Goal: Transaction & Acquisition: Book appointment/travel/reservation

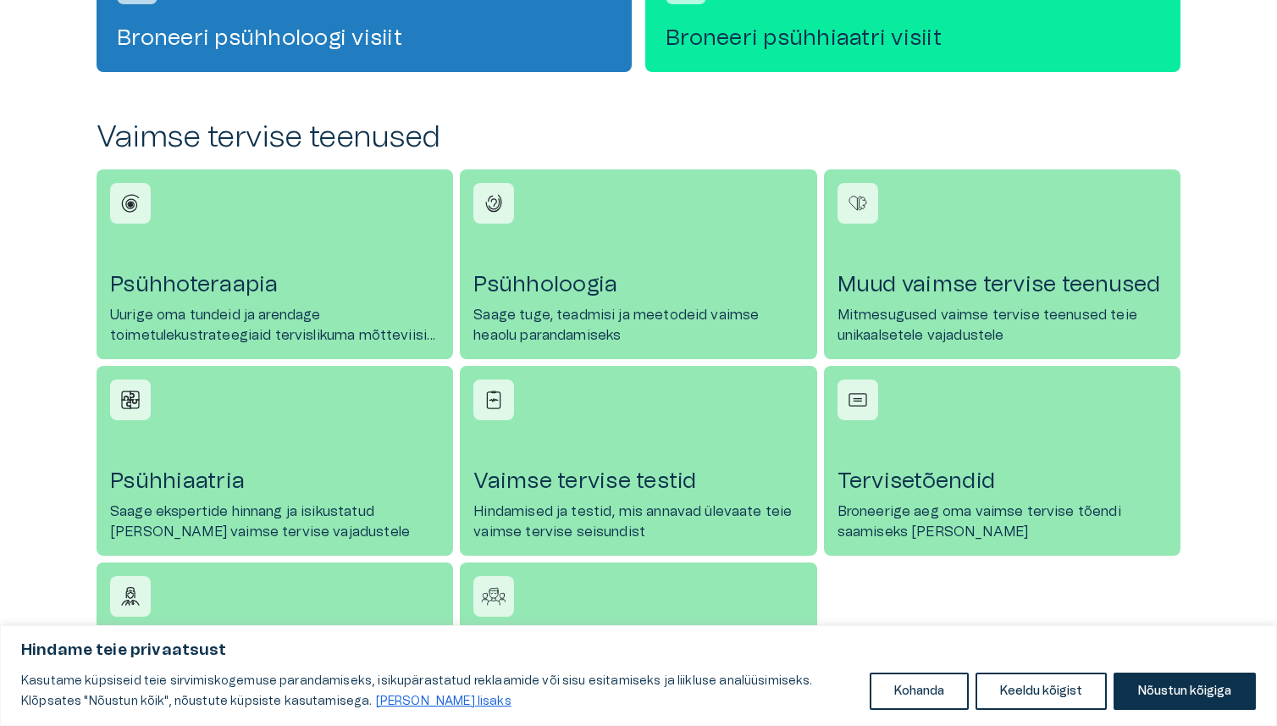
scroll to position [613, 0]
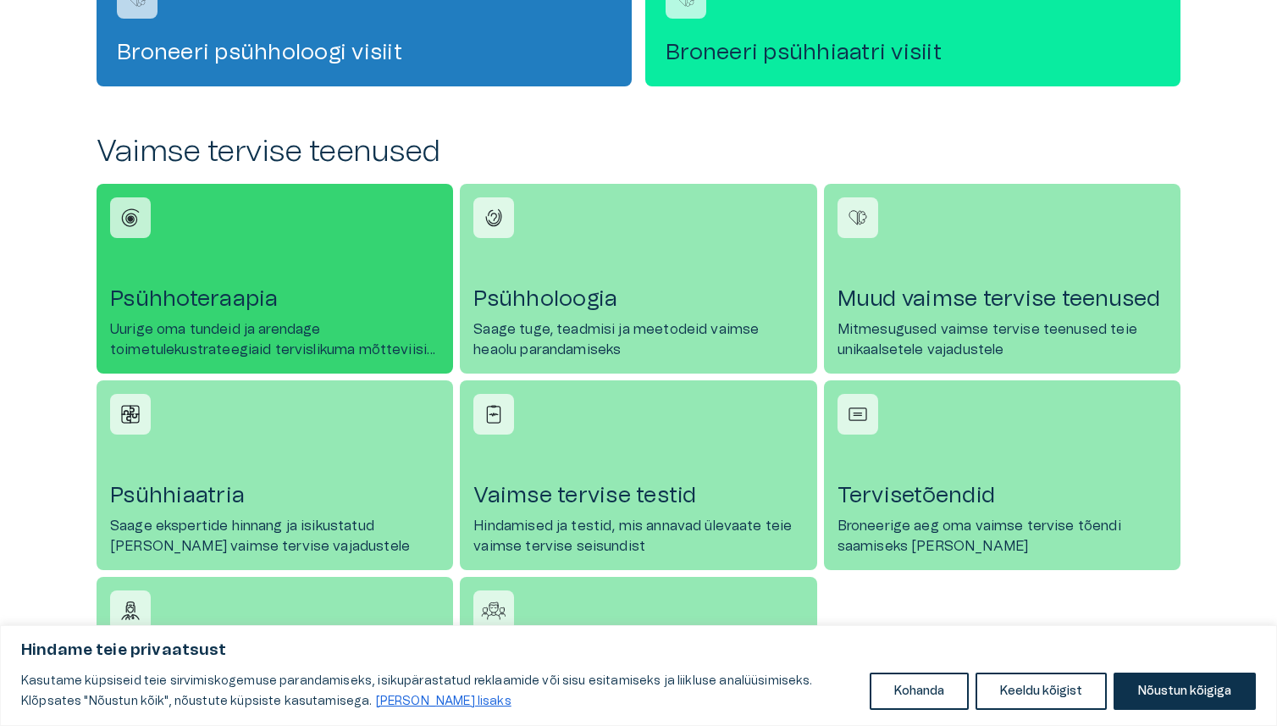
click at [291, 291] on h4 "Psühhoteraapia" at bounding box center [275, 298] width 330 height 27
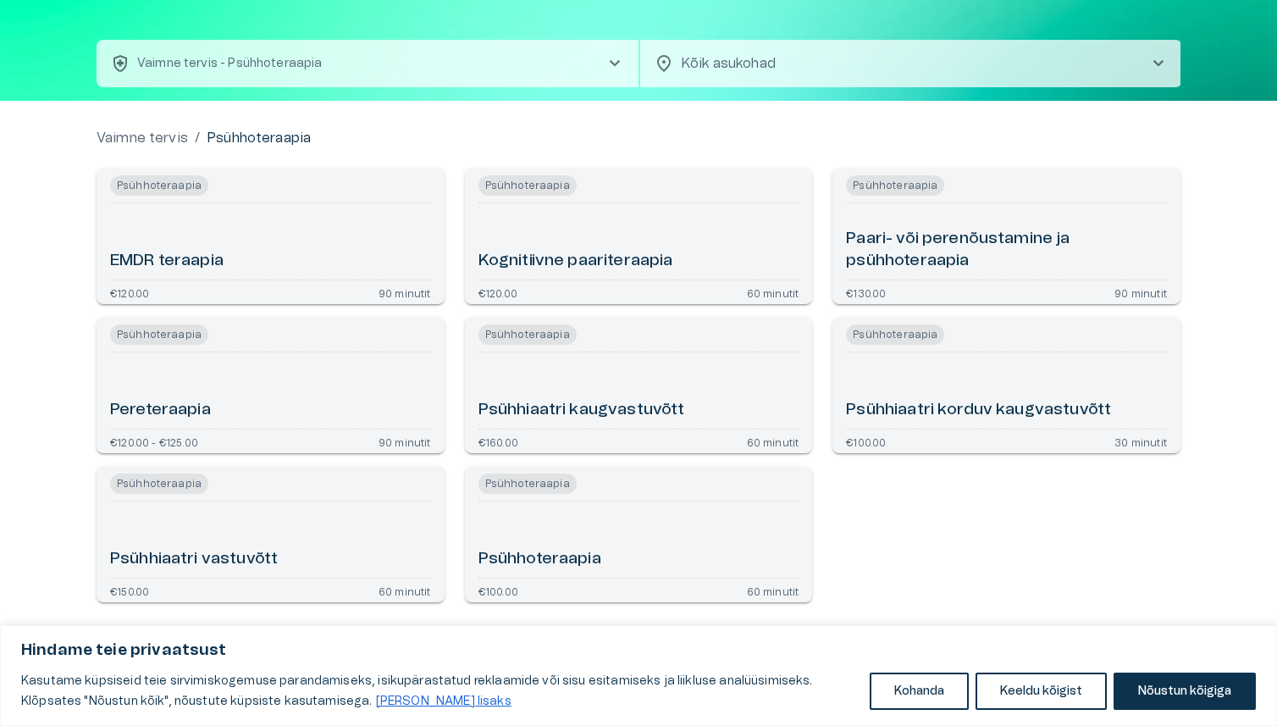
click at [340, 554] on div "Psühhiaatri vastuvõtt" at bounding box center [270, 539] width 321 height 63
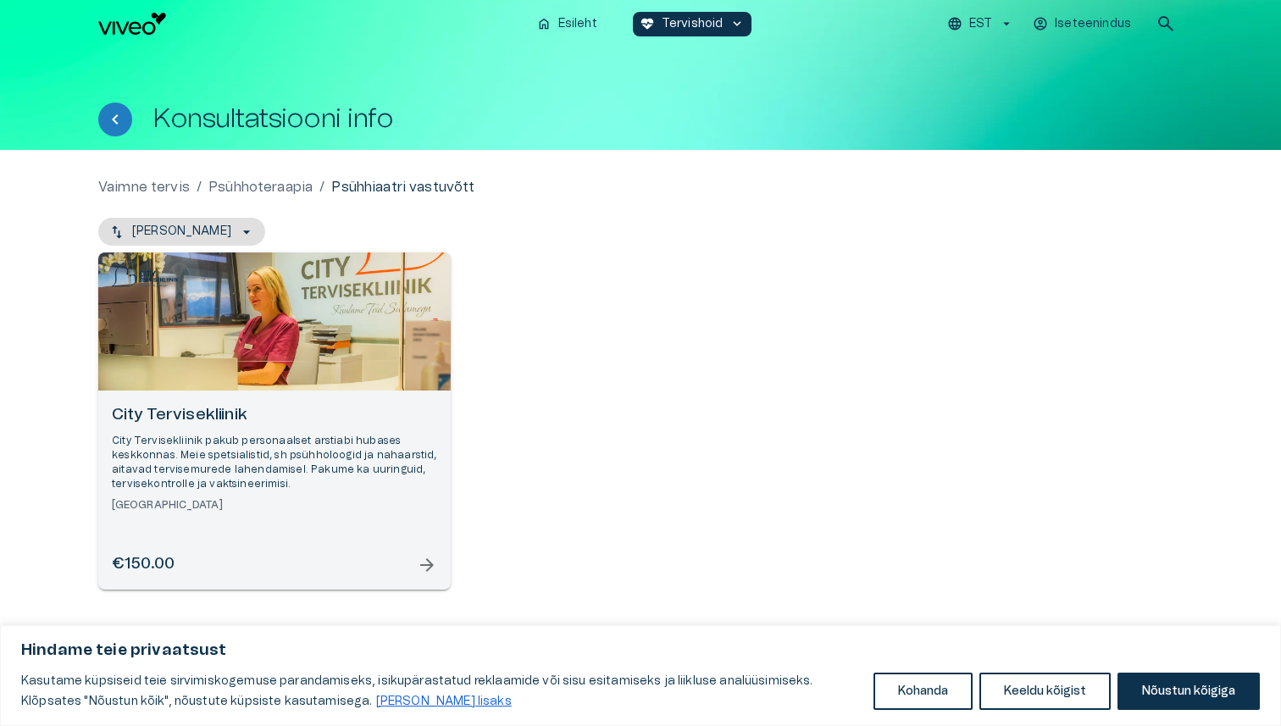
click at [333, 323] on div "Open selected supplier available booking dates" at bounding box center [274, 321] width 352 height 138
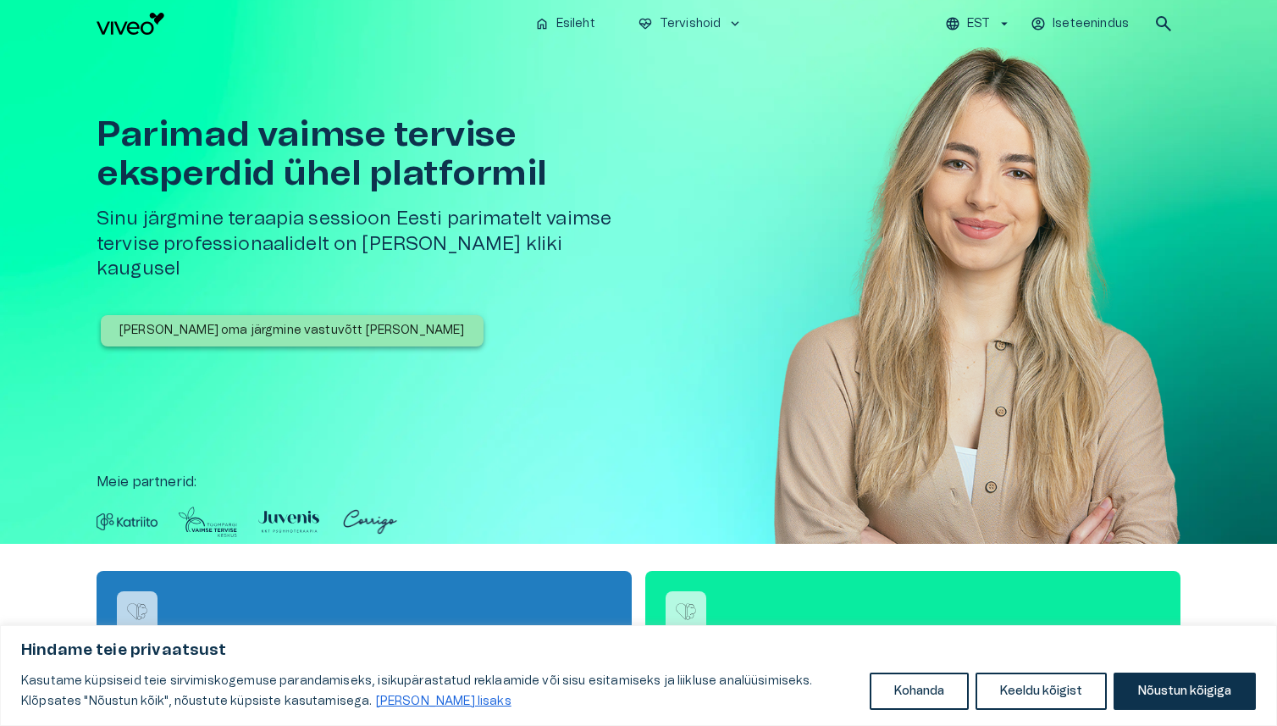
scroll to position [613, 0]
